Goal: Task Accomplishment & Management: Use online tool/utility

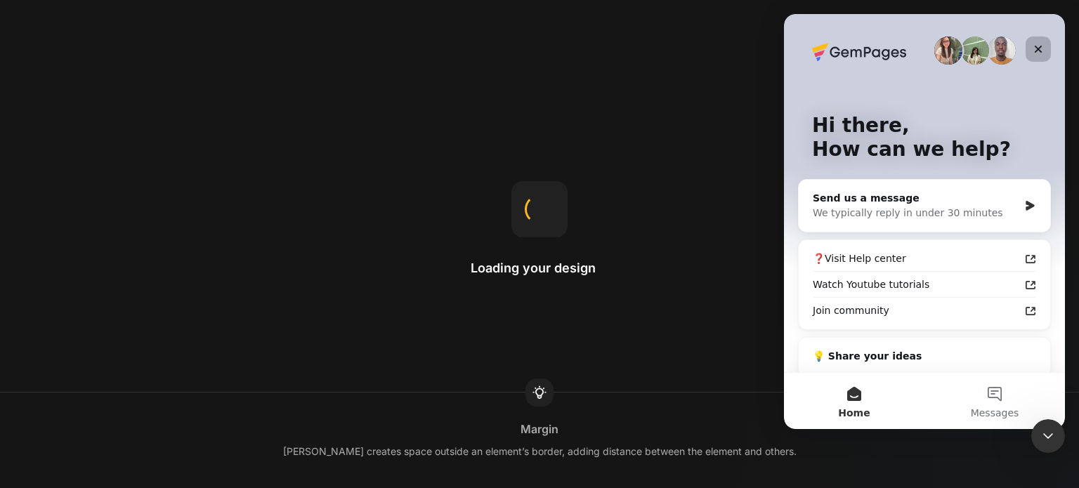
click at [1043, 56] on div "Close" at bounding box center [1038, 49] width 25 height 25
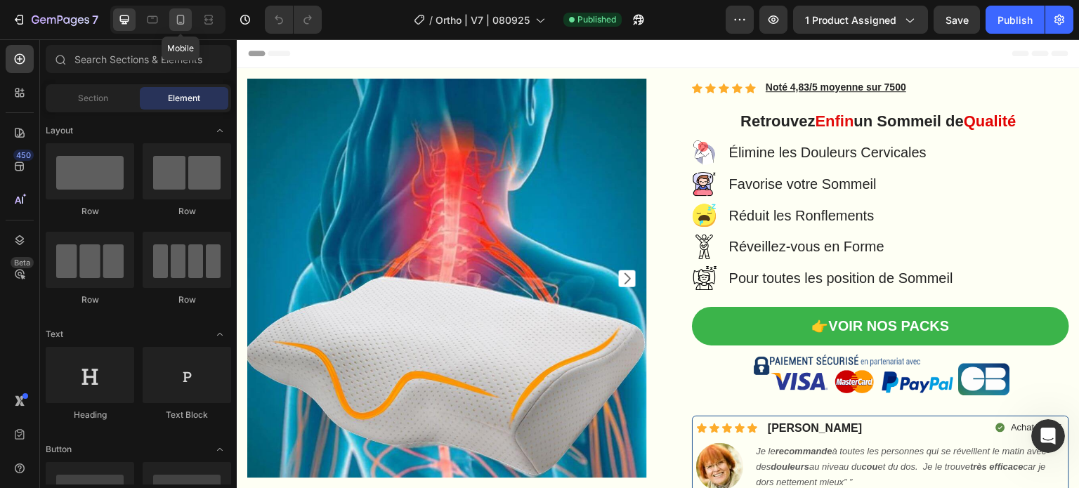
click at [186, 15] on icon at bounding box center [181, 20] width 14 height 14
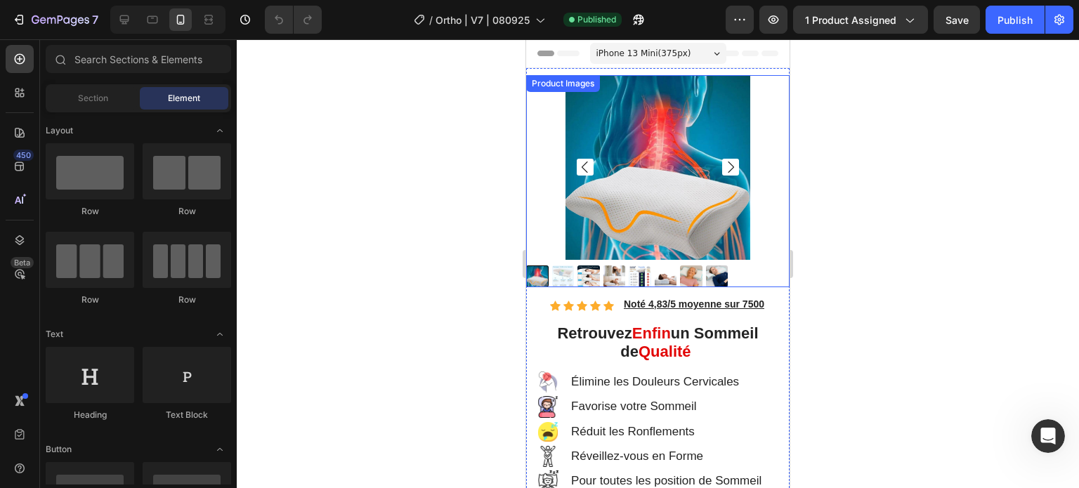
click at [745, 266] on div at bounding box center [657, 277] width 263 height 22
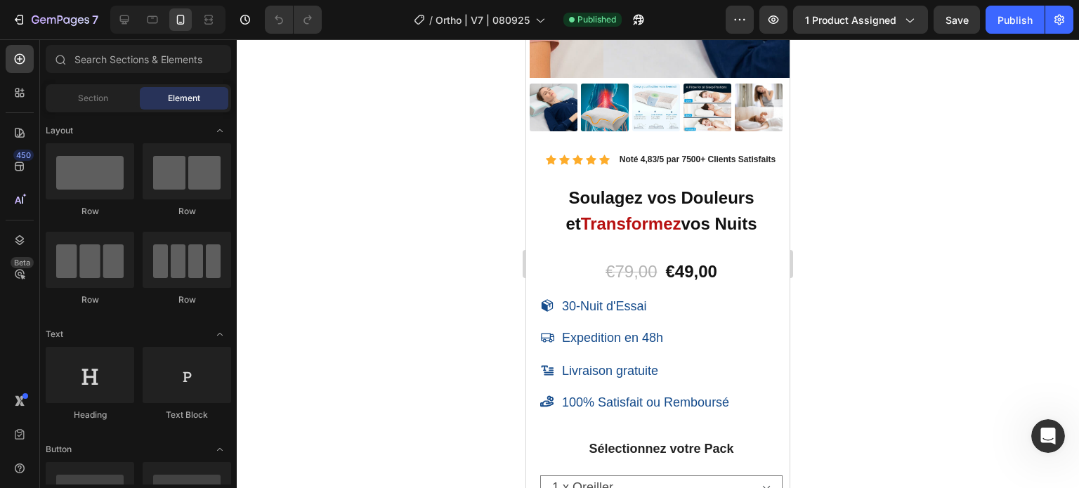
scroll to position [14031, 0]
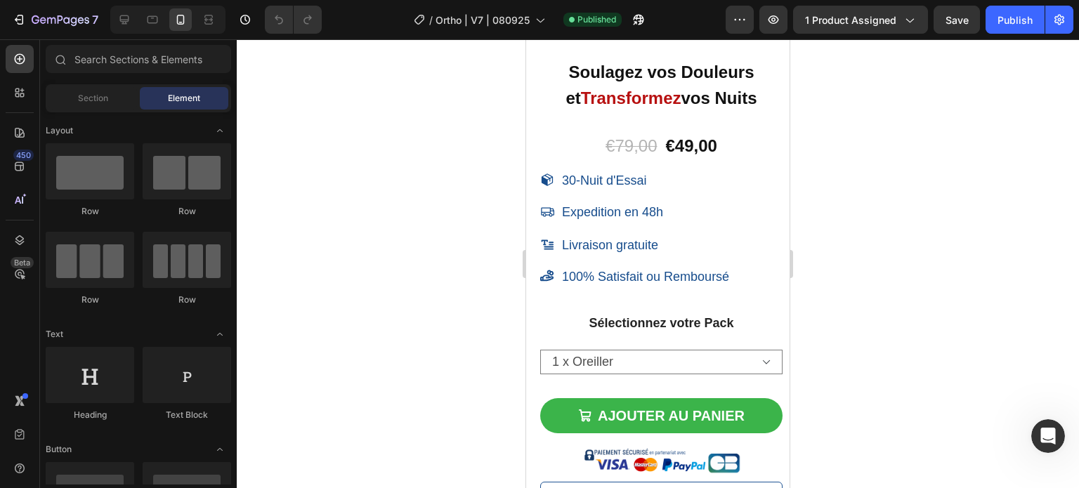
drag, startPoint x: 785, startPoint y: 63, endPoint x: 1322, endPoint y: 521, distance: 706.2
drag, startPoint x: 868, startPoint y: 163, endPoint x: 866, endPoint y: 144, distance: 19.1
click at [868, 162] on div at bounding box center [658, 263] width 842 height 449
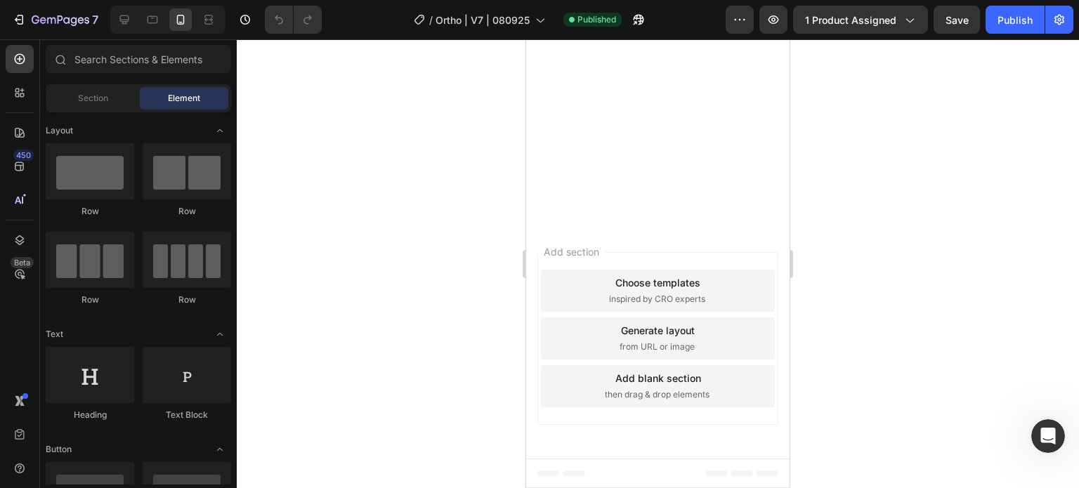
scroll to position [0, 0]
